Goal: Information Seeking & Learning: Check status

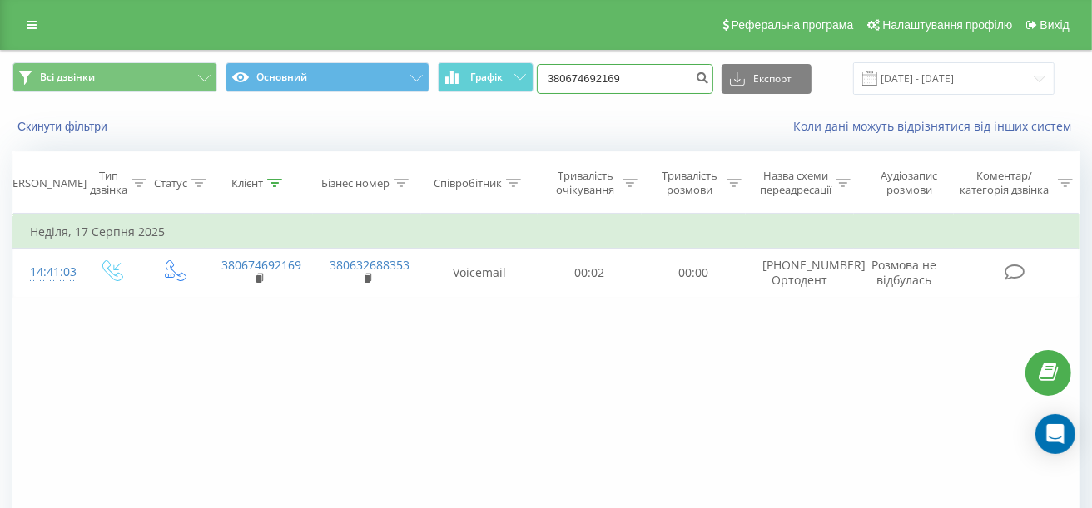
click at [656, 77] on input "380674692169" at bounding box center [625, 79] width 176 height 30
drag, startPoint x: 668, startPoint y: 77, endPoint x: 479, endPoint y: 74, distance: 188.9
click at [479, 74] on div "Всі дзвінки Основний Графік 380674692169 Експорт .csv .xls .xlsx 19.05.2025 - 1…" at bounding box center [545, 78] width 1067 height 32
paste input "503870430"
type input "380503870430"
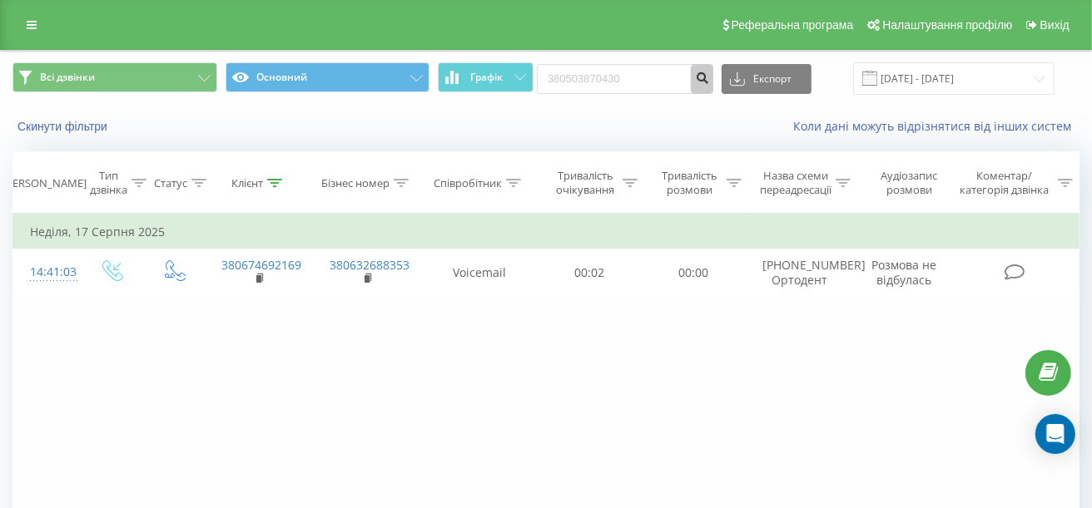
click at [709, 74] on icon "submit" at bounding box center [702, 76] width 14 height 10
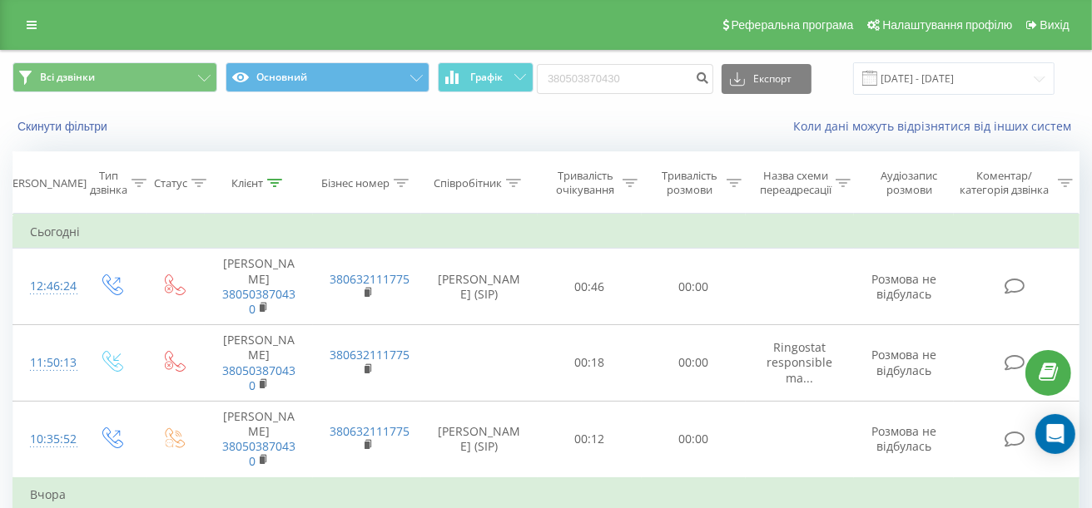
click at [488, 191] on th "Співробітник" at bounding box center [479, 183] width 116 height 62
click at [498, 184] on div "Співробітник" at bounding box center [467, 183] width 68 height 14
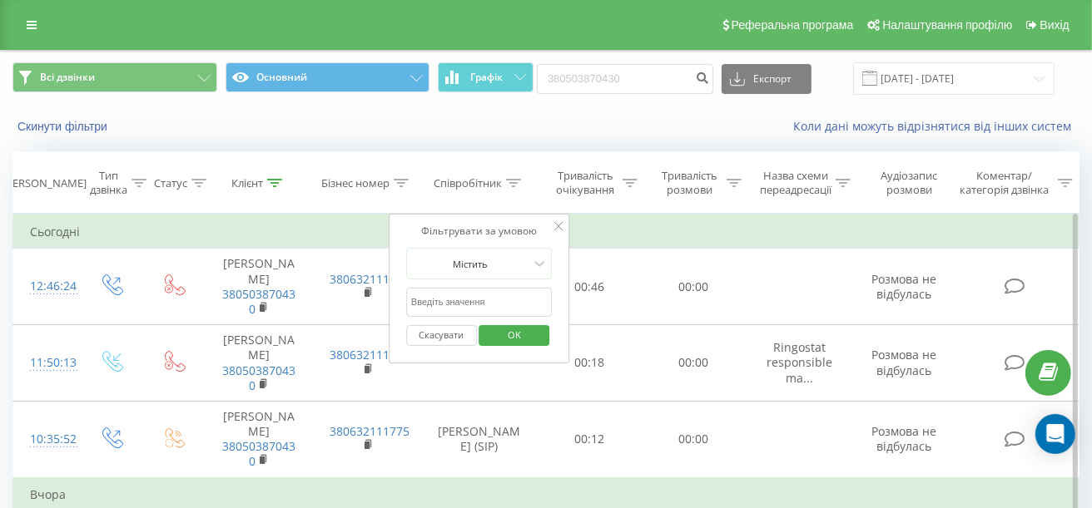
click at [481, 300] on input "text" at bounding box center [479, 302] width 146 height 29
click at [512, 336] on span "OK" at bounding box center [514, 335] width 47 height 26
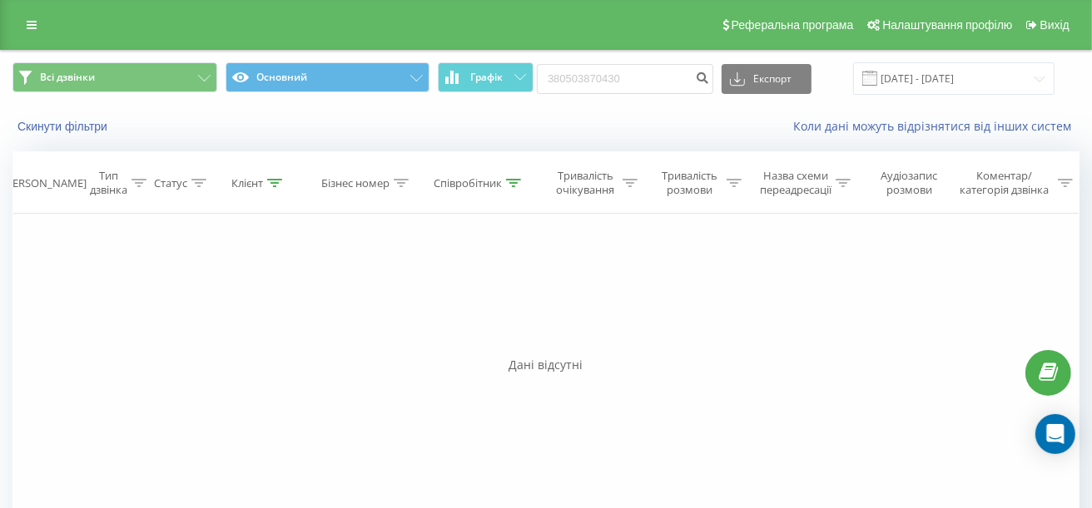
click at [501, 191] on th "Співробітник" at bounding box center [479, 183] width 116 height 62
click at [507, 179] on icon at bounding box center [513, 183] width 15 height 8
click at [458, 307] on input "полі" at bounding box center [479, 302] width 146 height 29
type input "полі\\\\"
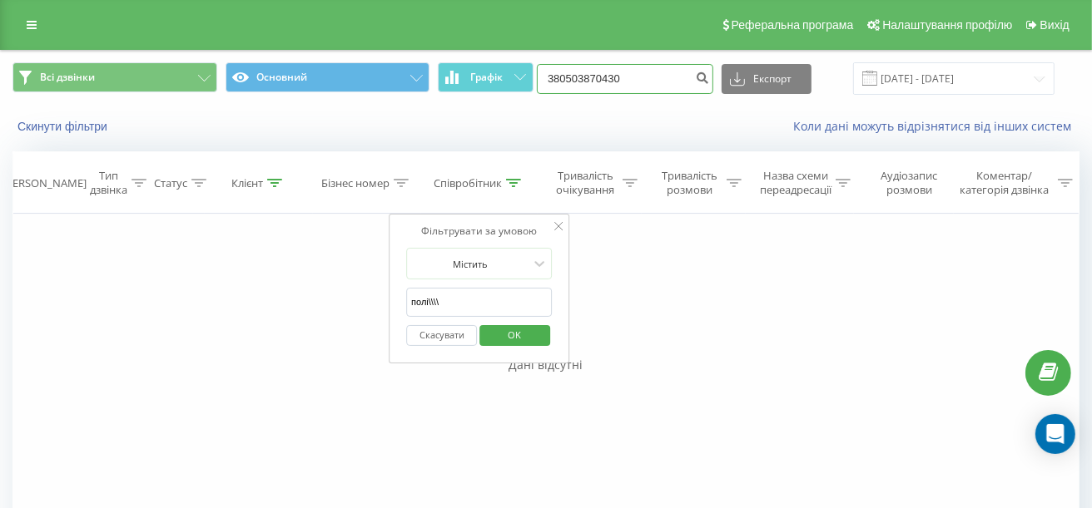
click at [689, 81] on input "380503870430" at bounding box center [625, 79] width 176 height 30
click at [78, 127] on button "Скинути фільтри" at bounding box center [63, 126] width 103 height 15
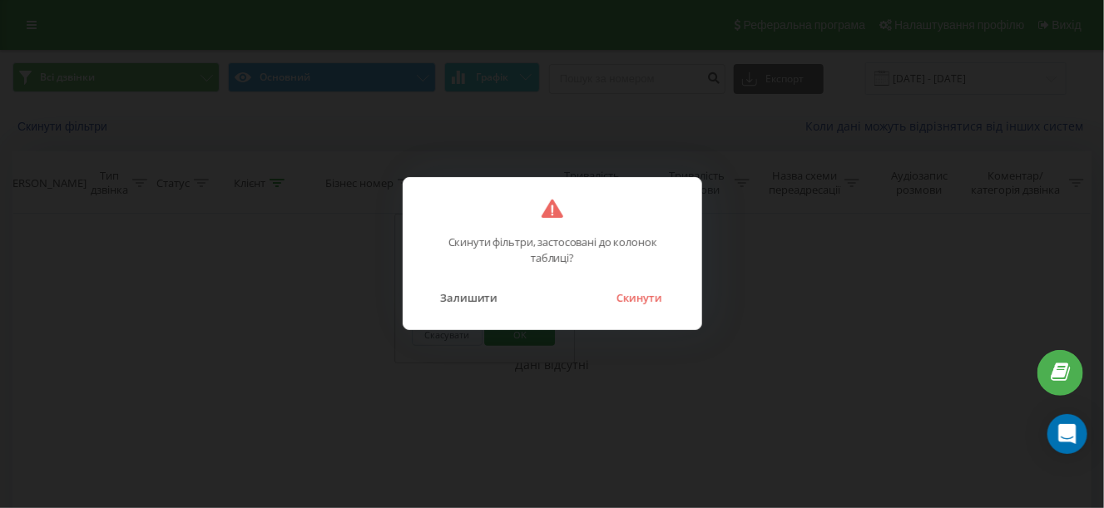
click at [639, 300] on button "Скинути" at bounding box center [639, 298] width 62 height 22
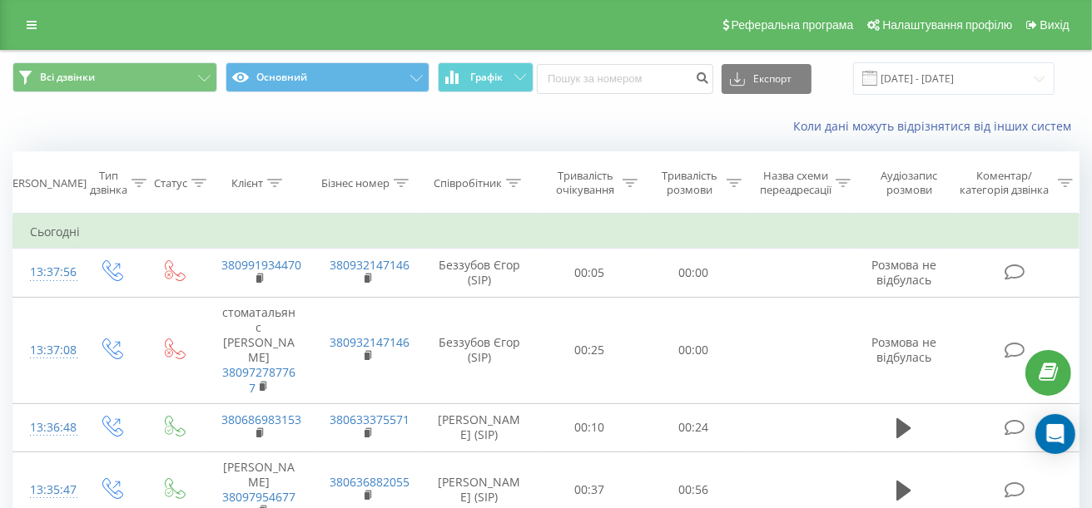
click at [498, 181] on div "Співробітник" at bounding box center [467, 183] width 68 height 14
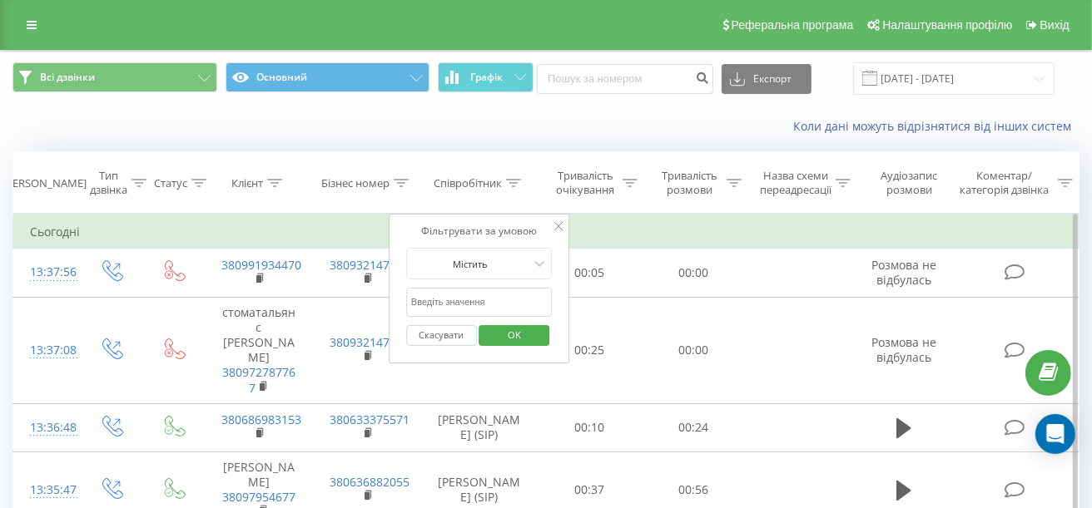
click at [458, 300] on input "text" at bounding box center [479, 302] width 146 height 29
type input "[PERSON_NAME]"
click at [518, 336] on span "OK" at bounding box center [514, 335] width 47 height 26
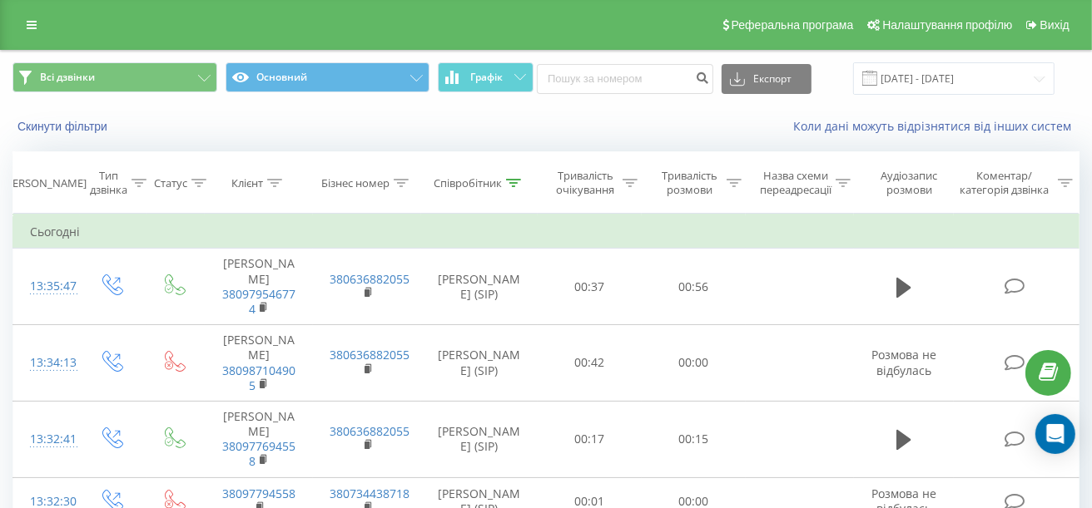
click at [329, 129] on div "Скинути фільтри" at bounding box center [205, 126] width 409 height 17
